Goal: Information Seeking & Learning: Find specific page/section

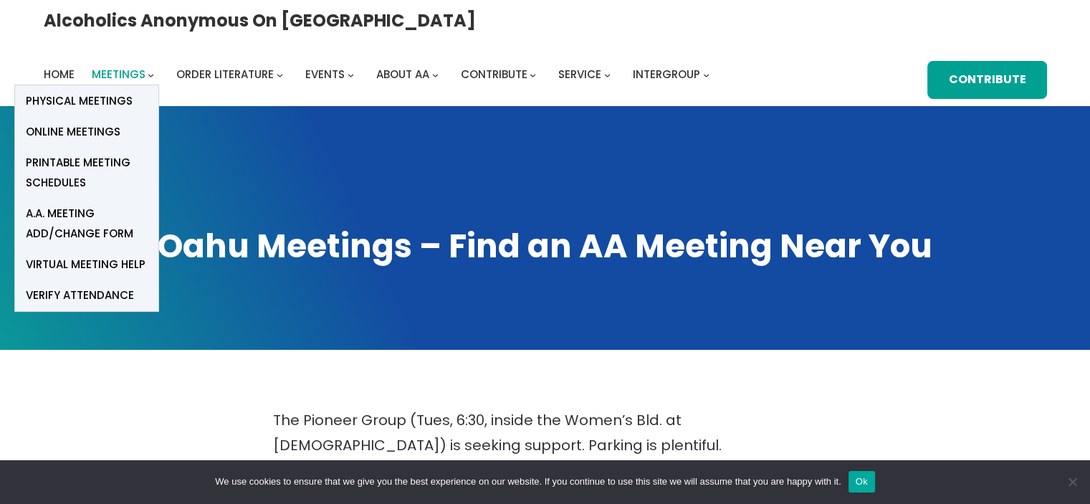
click at [145, 64] on link "Meetings" at bounding box center [119, 74] width 54 height 20
click at [120, 122] on span "Online Meetings" at bounding box center [73, 132] width 95 height 20
click at [158, 116] on link "Online Meetings" at bounding box center [86, 131] width 143 height 31
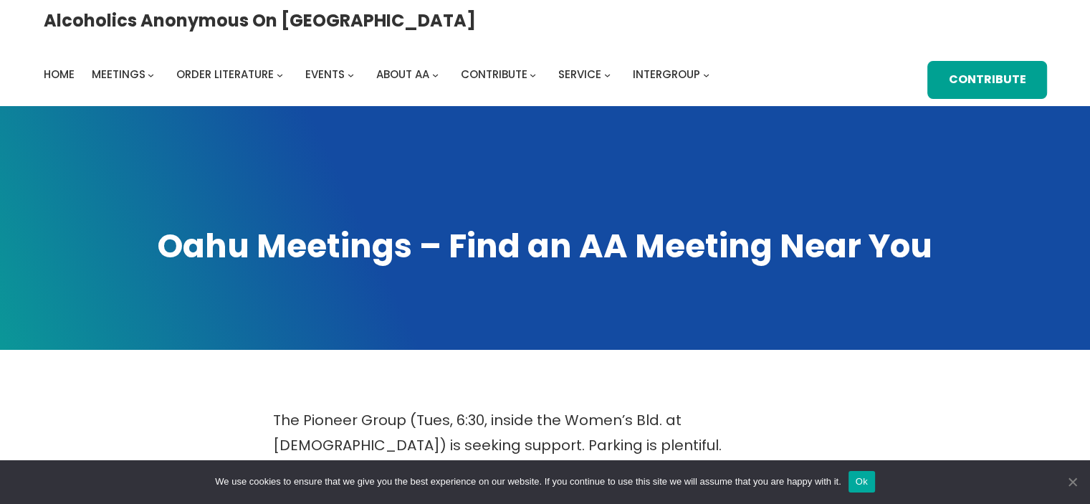
click at [1072, 476] on span "Cookie Notice" at bounding box center [1072, 481] width 14 height 14
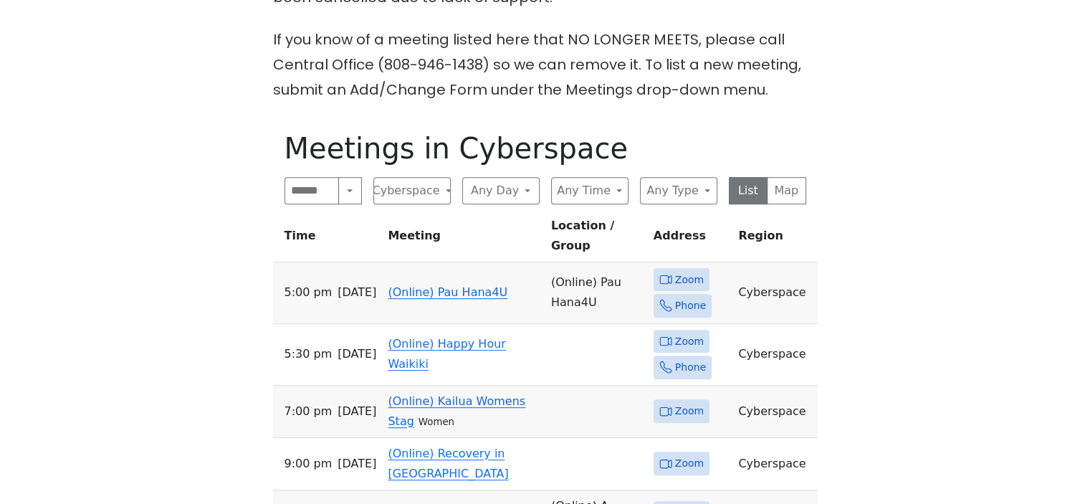
scroll to position [716, 0]
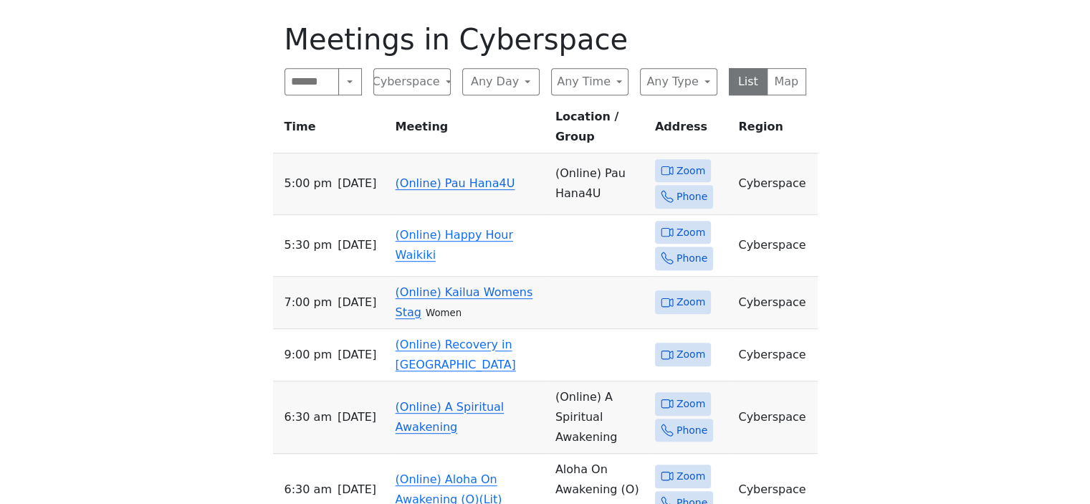
click at [484, 176] on link "(Online) Pau Hana4U" at bounding box center [455, 183] width 120 height 14
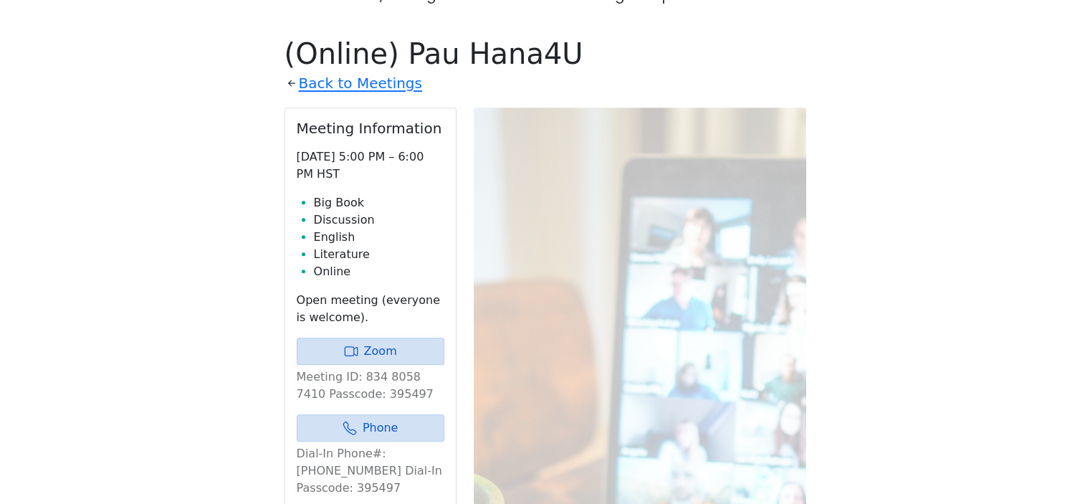
scroll to position [716, 0]
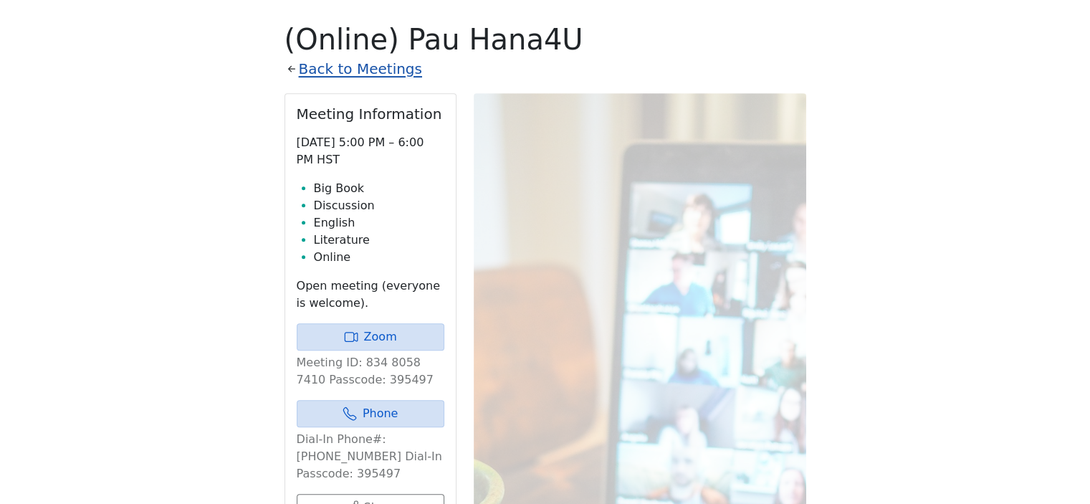
click at [336, 57] on link "Back to Meetings" at bounding box center [360, 69] width 123 height 25
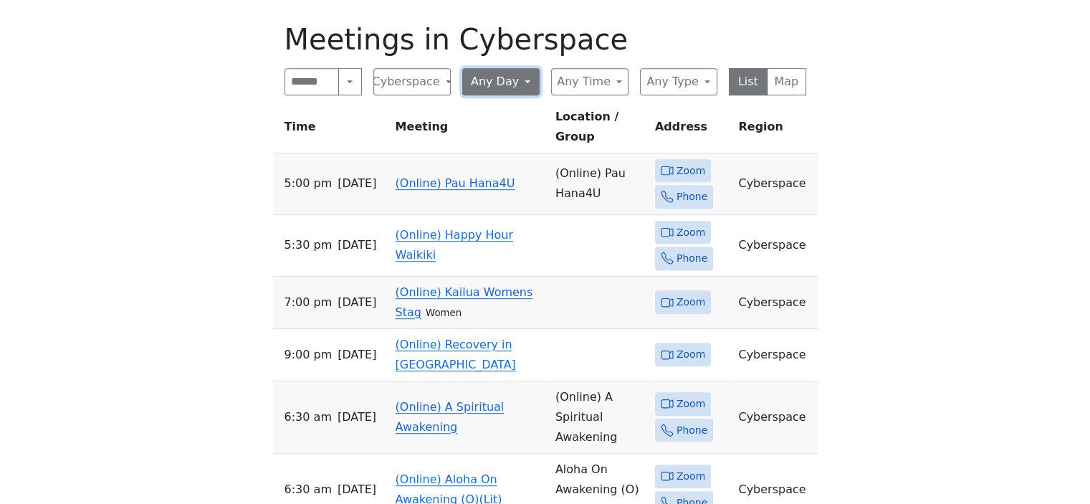
click at [503, 68] on button "Any Day" at bounding box center [500, 81] width 77 height 27
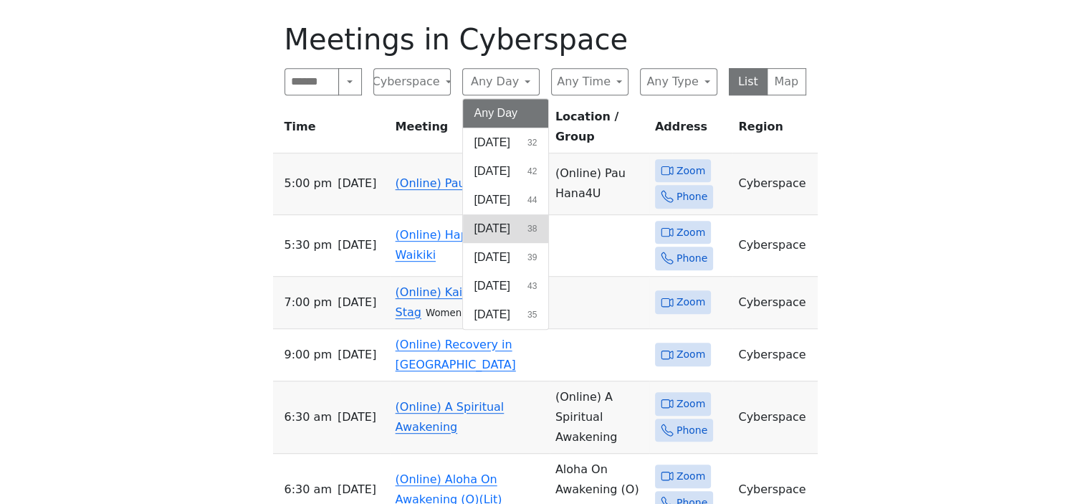
click at [499, 220] on span "[DATE]" at bounding box center [492, 228] width 36 height 17
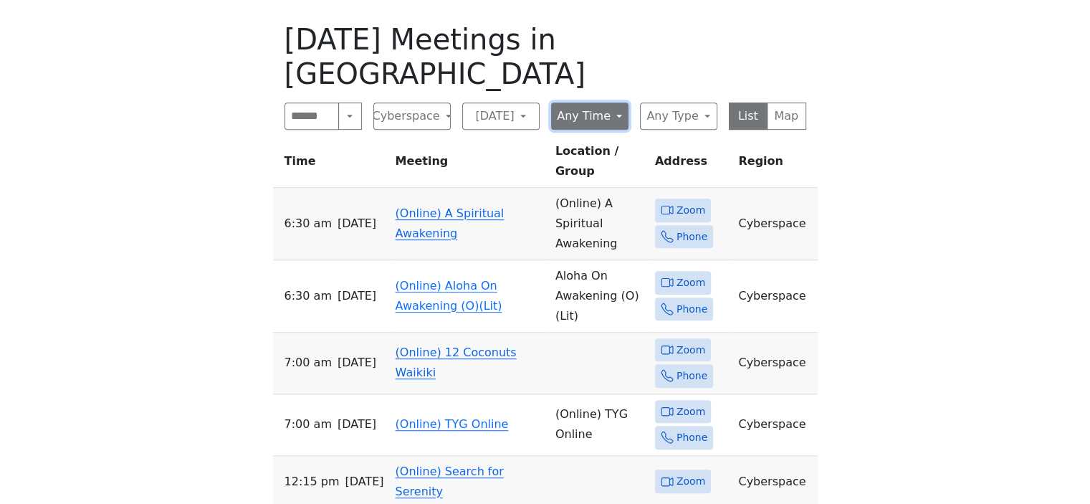
click at [616, 102] on button "Any Time" at bounding box center [589, 115] width 77 height 27
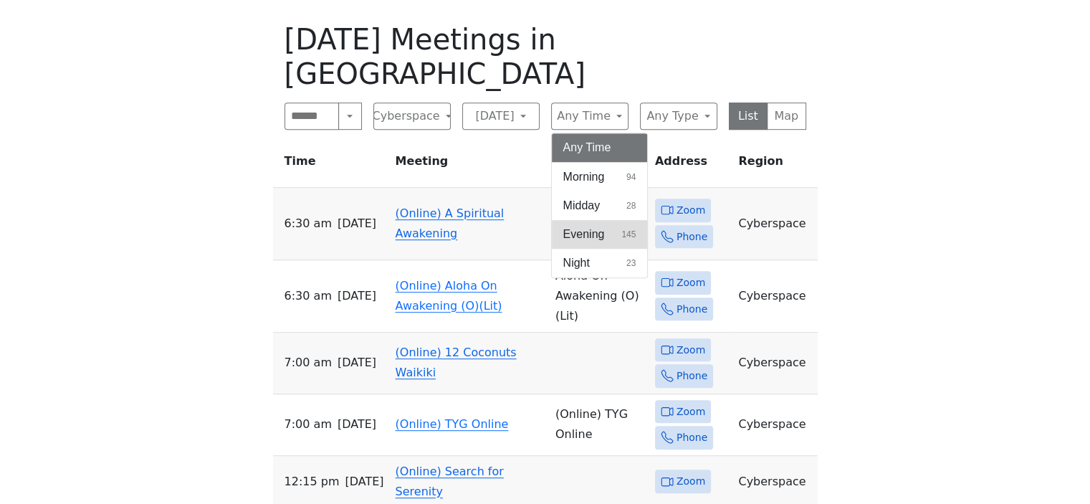
click at [596, 226] on span "Evening" at bounding box center [584, 234] width 42 height 17
